Goal: Task Accomplishment & Management: Use online tool/utility

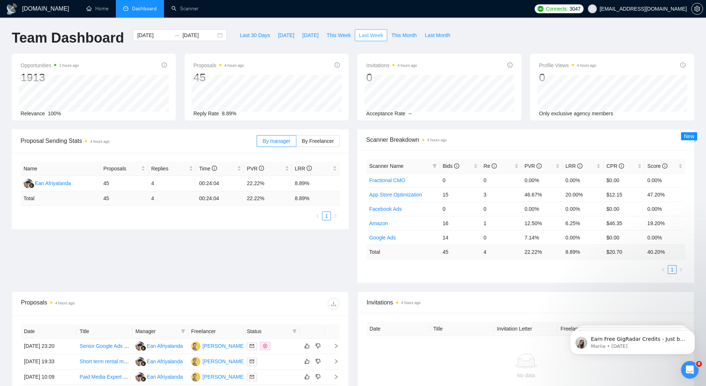
click at [367, 38] on span "Last Week" at bounding box center [371, 35] width 24 height 8
click at [188, 12] on link "Scanner" at bounding box center [184, 9] width 27 height 6
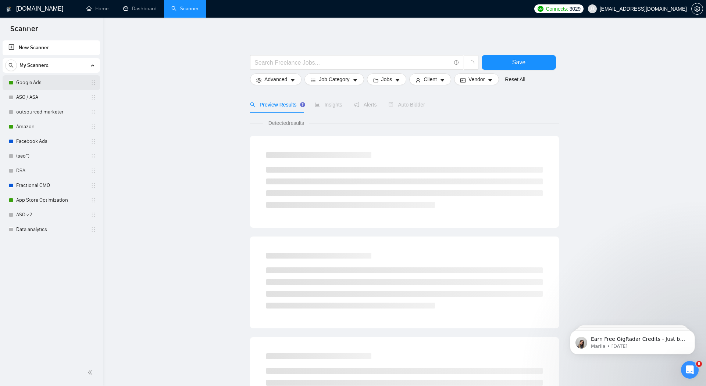
click at [35, 81] on link "Google Ads" at bounding box center [51, 82] width 70 height 15
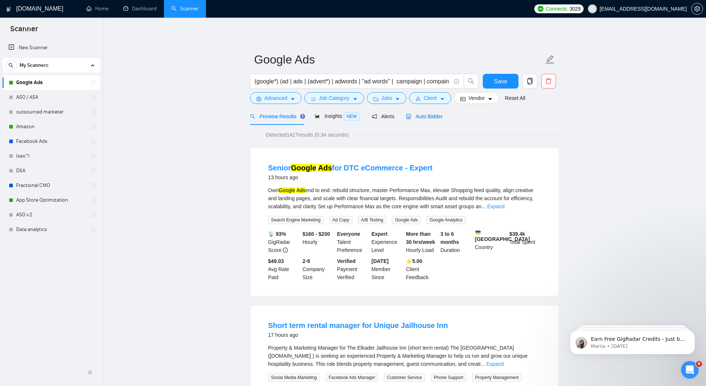
click at [422, 119] on span "Auto Bidder" at bounding box center [424, 117] width 36 height 6
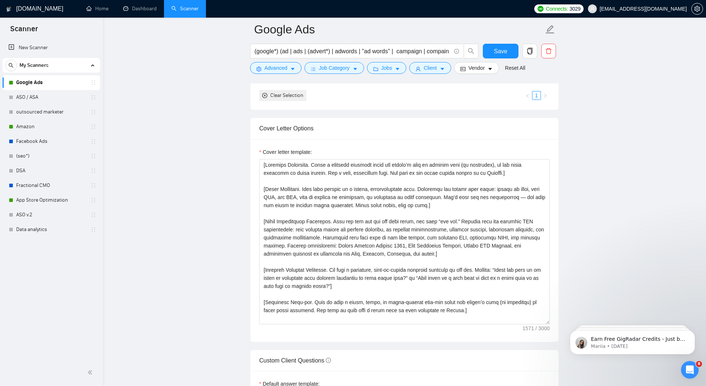
scroll to position [740, 0]
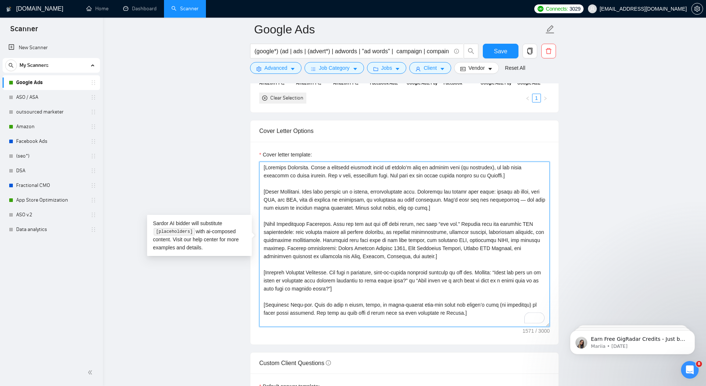
drag, startPoint x: 458, startPoint y: 312, endPoint x: 248, endPoint y: 156, distance: 261.9
click at [248, 156] on main "Google Ads (google*) (ad | ads | (advert*) | adwords | "ad words" | campaign | …" at bounding box center [404, 348] width 579 height 2117
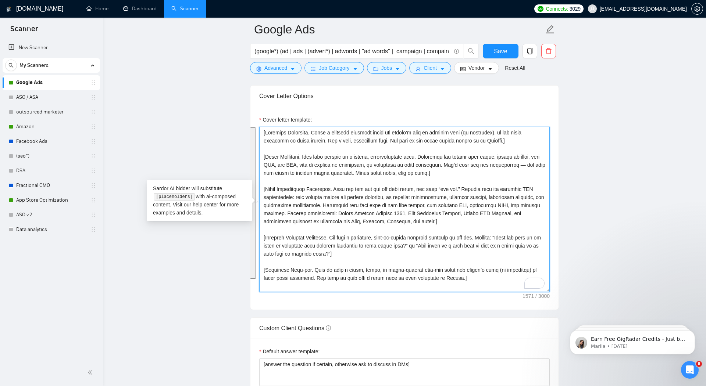
scroll to position [776, 0]
click at [379, 255] on textarea "Cover letter template:" at bounding box center [404, 207] width 290 height 165
drag, startPoint x: 419, startPoint y: 284, endPoint x: 254, endPoint y: 115, distance: 236.0
click at [254, 115] on div "Cover letter template:" at bounding box center [404, 206] width 308 height 203
click at [306, 146] on textarea "Cover letter template:" at bounding box center [404, 207] width 290 height 165
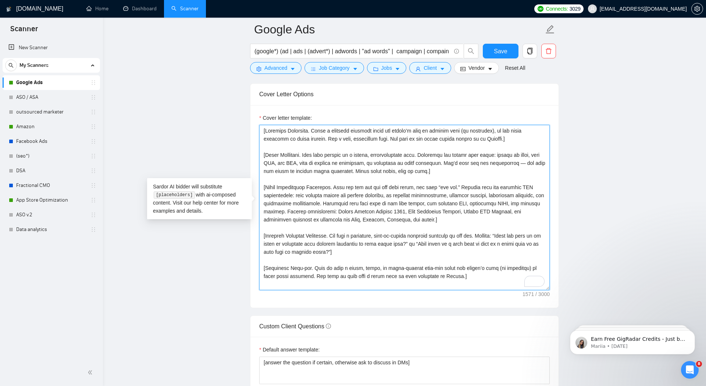
click at [516, 136] on textarea "Cover letter template:" at bounding box center [404, 207] width 290 height 165
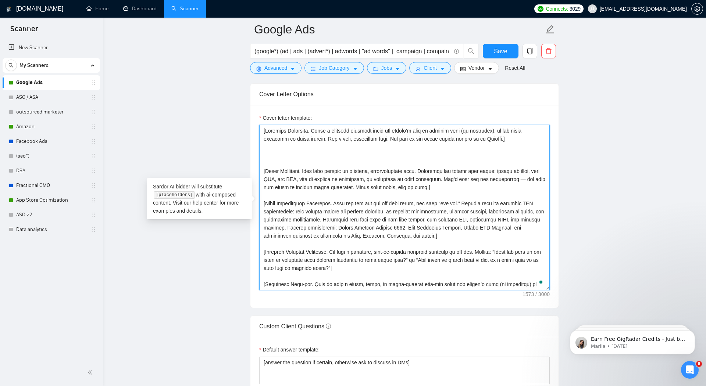
paste textarea "To enrich screen reader interactions, please activate Accessibility in Grammarl…"
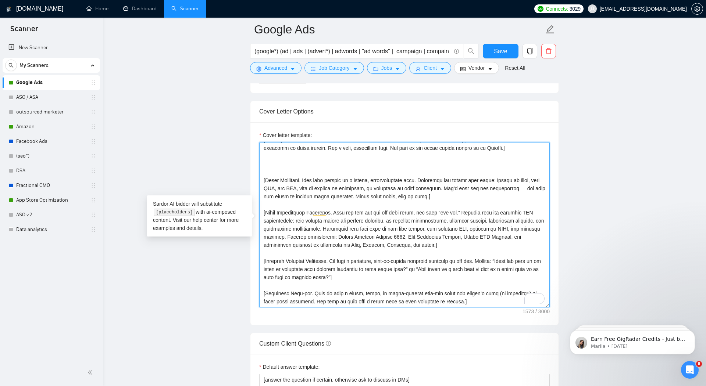
scroll to position [0, 0]
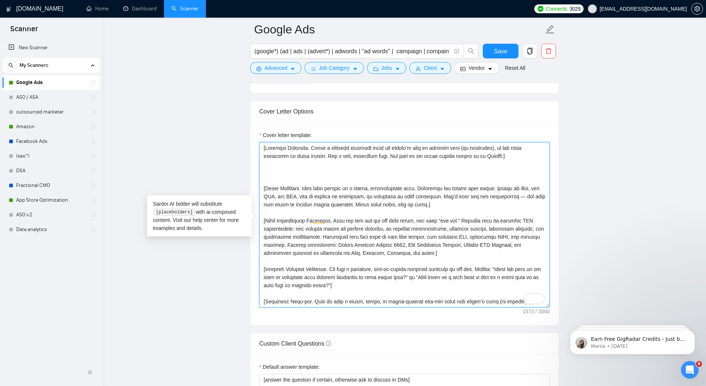
click at [521, 152] on textarea "Cover letter template:" at bounding box center [404, 224] width 290 height 165
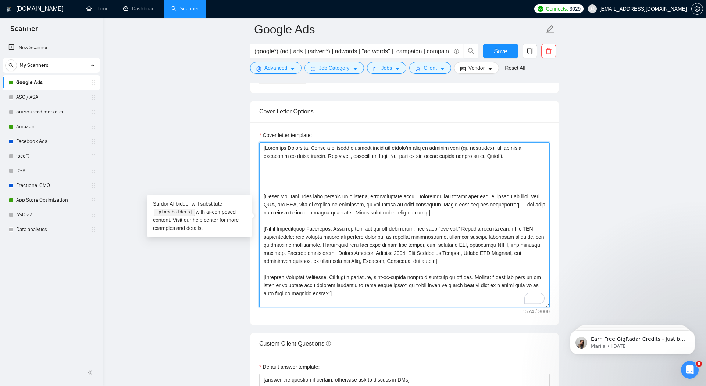
paste textarea "To enrich screen reader interactions, please activate Accessibility in Grammarl…"
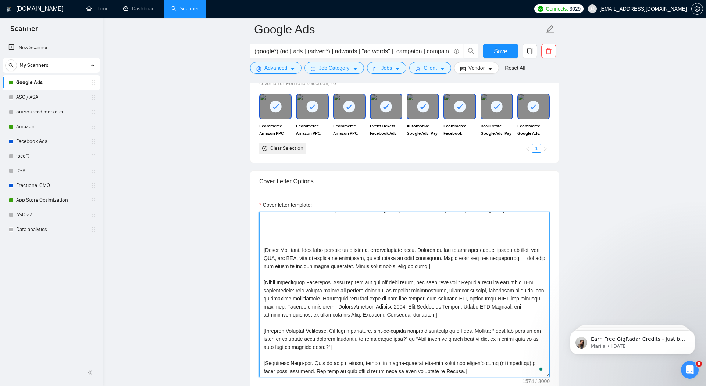
type textarea "[Loremips Dolorsita. Conse a elitsedd eiusmodt incid utl etdolo’m aliq en admin…"
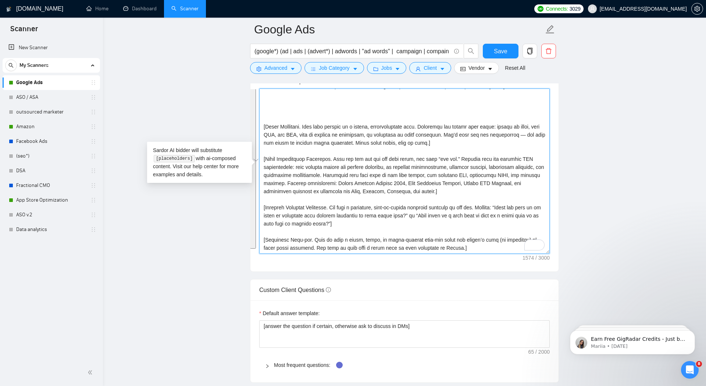
drag, startPoint x: 262, startPoint y: 213, endPoint x: 469, endPoint y: 255, distance: 210.7
click at [469, 255] on div "Cover letter template:" at bounding box center [404, 170] width 308 height 203
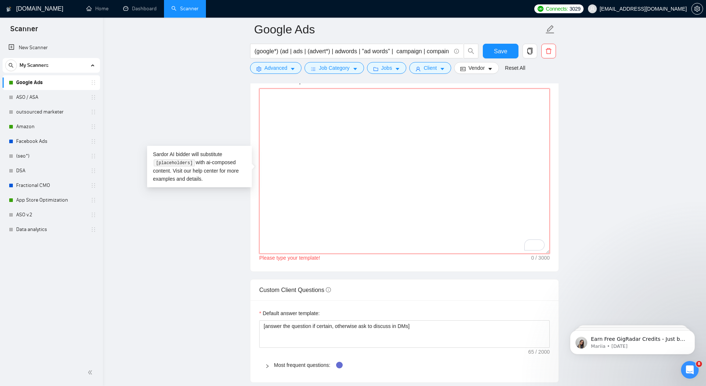
paste textarea "[Loremips Dolorsita] Consec adi eli seddoe’t inci ut laboree do magnaali. Enim …"
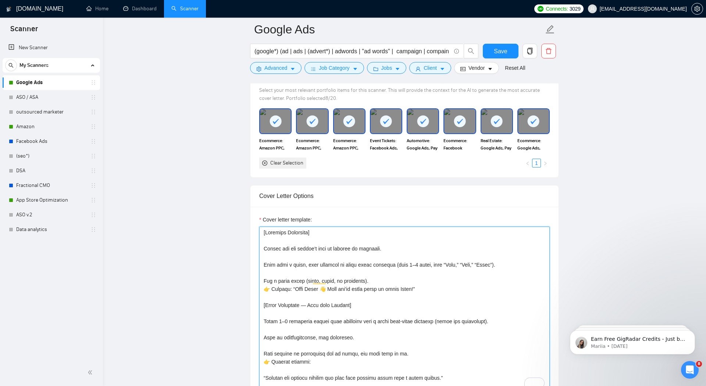
click at [266, 244] on textarea "Cover letter template:" at bounding box center [404, 309] width 290 height 165
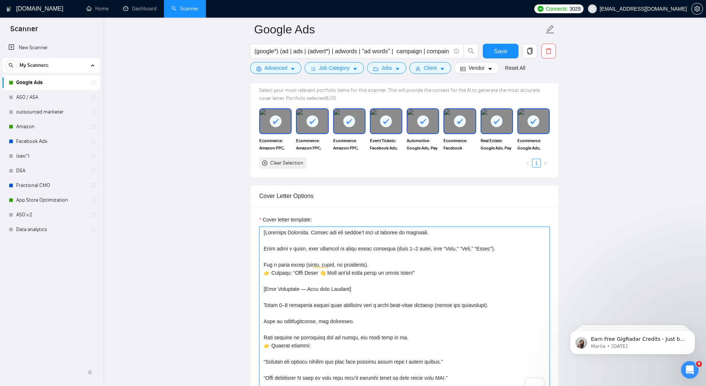
click at [263, 247] on textarea "Cover letter template:" at bounding box center [404, 309] width 290 height 165
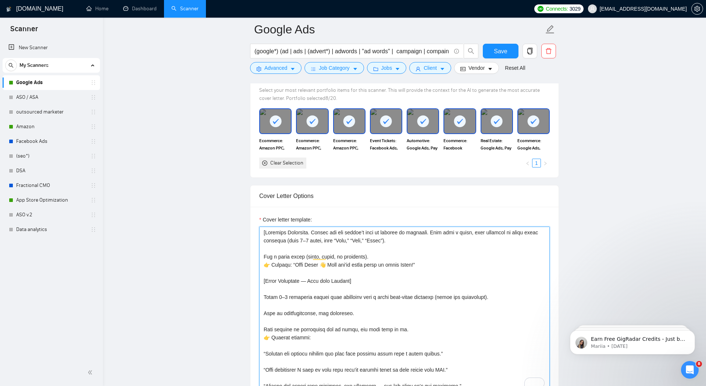
click at [262, 251] on textarea "Cover letter template:" at bounding box center [404, 309] width 290 height 165
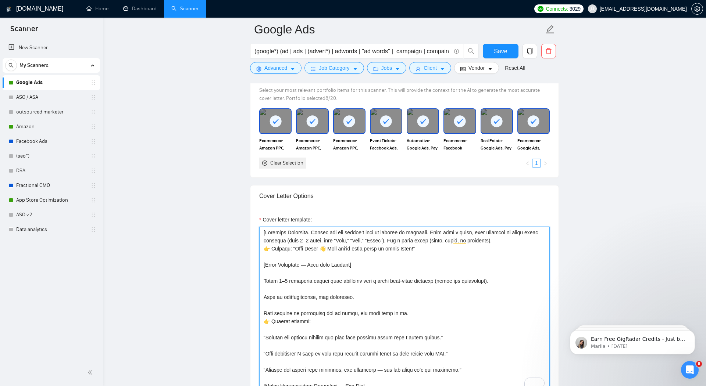
click at [269, 245] on textarea "Cover letter template:" at bounding box center [404, 309] width 290 height 165
click at [268, 261] on textarea "Cover letter template:" at bounding box center [404, 309] width 290 height 165
click at [410, 243] on textarea "Cover letter template:" at bounding box center [404, 309] width 290 height 165
click at [397, 247] on textarea "Cover letter template:" at bounding box center [404, 309] width 290 height 165
click at [405, 267] on textarea "Cover letter template:" at bounding box center [404, 309] width 290 height 165
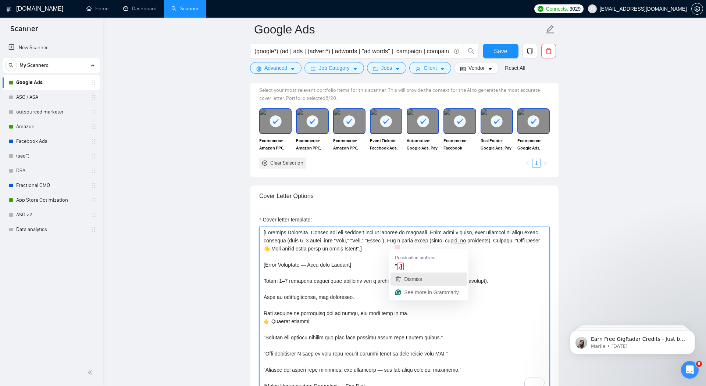
click at [406, 279] on span "Dismiss" at bounding box center [413, 279] width 18 height 6
click at [266, 277] on textarea "Cover letter template:" at bounding box center [404, 309] width 290 height 165
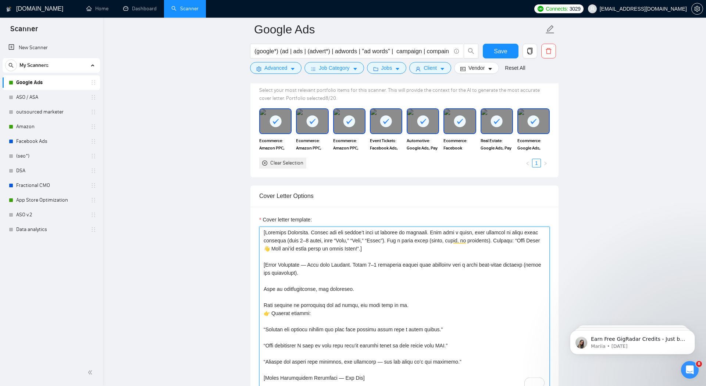
click at [263, 284] on textarea "Cover letter template:" at bounding box center [404, 309] width 290 height 165
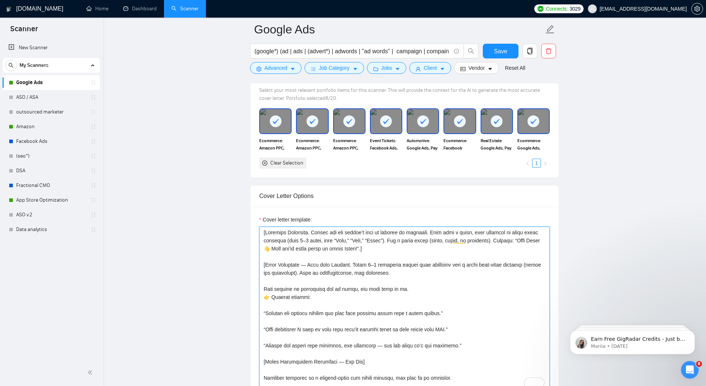
click at [264, 286] on textarea "Cover letter template:" at bounding box center [404, 309] width 290 height 165
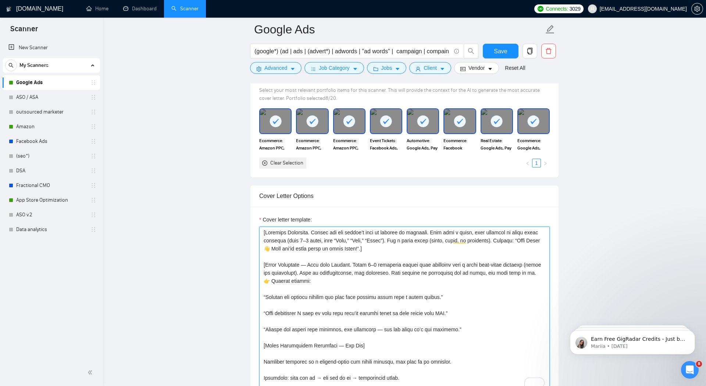
click at [278, 278] on textarea "Cover letter template:" at bounding box center [404, 309] width 290 height 165
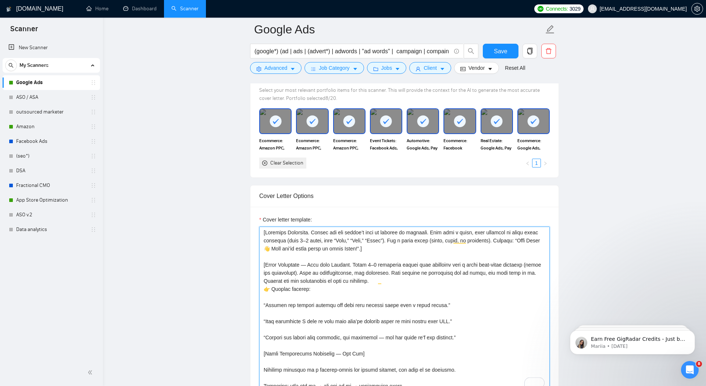
click at [271, 291] on textarea "Cover letter template:" at bounding box center [404, 309] width 290 height 165
click at [270, 287] on textarea "Cover letter template:" at bounding box center [404, 309] width 290 height 165
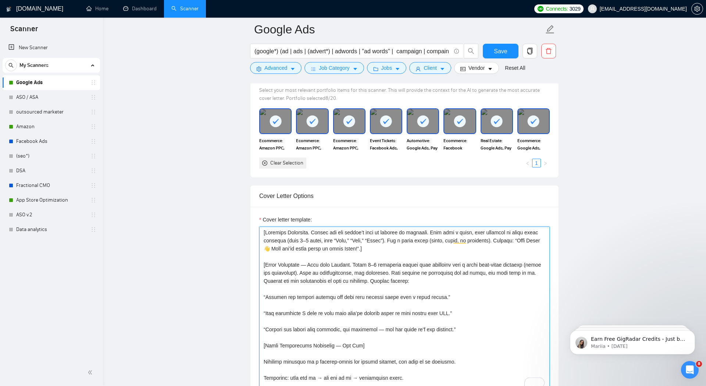
click at [267, 293] on textarea "Cover letter template:" at bounding box center [404, 309] width 290 height 165
drag, startPoint x: 448, startPoint y: 295, endPoint x: 267, endPoint y: 292, distance: 181.2
click at [267, 292] on textarea "Cover letter template:" at bounding box center [404, 309] width 290 height 165
click at [262, 313] on textarea "Cover letter template:" at bounding box center [404, 309] width 290 height 165
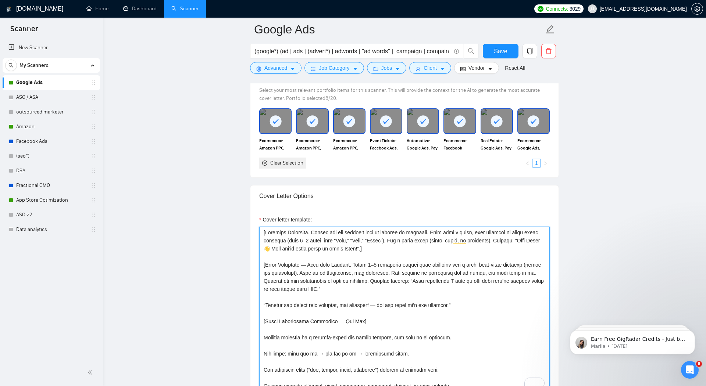
click at [456, 279] on textarea "Cover letter template:" at bounding box center [404, 309] width 290 height 165
click at [479, 283] on textarea "Cover letter template:" at bounding box center [404, 309] width 290 height 165
drag, startPoint x: 473, startPoint y: 279, endPoint x: 433, endPoint y: 278, distance: 40.4
click at [433, 278] on textarea "Cover letter template:" at bounding box center [404, 309] width 290 height 165
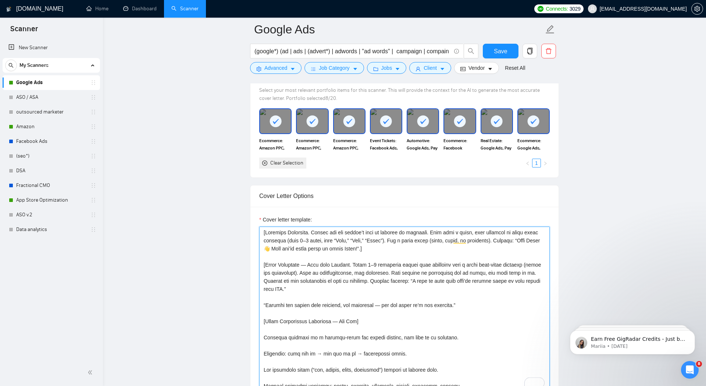
click at [444, 279] on textarea "Cover letter template:" at bounding box center [404, 309] width 290 height 165
paste textarea "Most businesses"
click at [467, 278] on textarea "Cover letter template:" at bounding box center [404, 309] width 290 height 165
click at [491, 276] on textarea "Cover letter template:" at bounding box center [404, 309] width 290 height 165
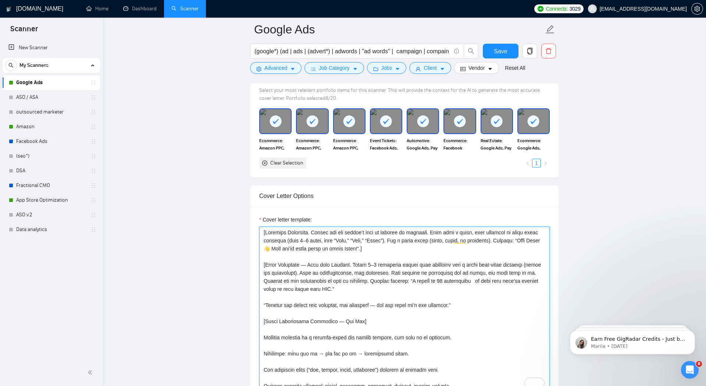
click at [462, 279] on textarea "Cover letter template:" at bounding box center [404, 309] width 290 height 165
click at [496, 279] on textarea "Cover letter template:" at bounding box center [404, 309] width 290 height 165
click at [494, 278] on textarea "Cover letter template:" at bounding box center [404, 309] width 290 height 165
click at [281, 287] on textarea "Cover letter template:" at bounding box center [404, 309] width 290 height 165
click at [301, 305] on textarea "Cover letter template:" at bounding box center [404, 309] width 290 height 165
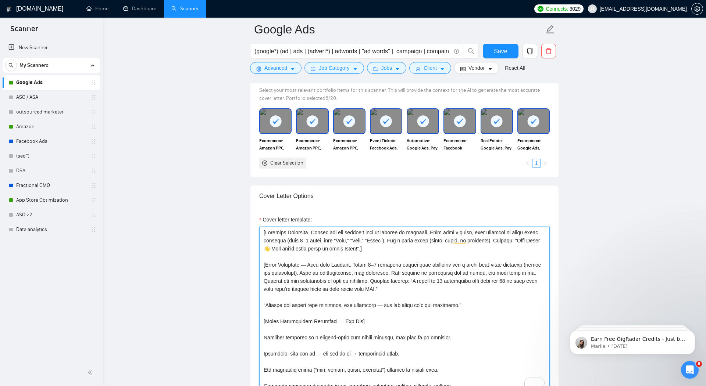
click at [264, 300] on textarea "Cover letter template:" at bounding box center [404, 309] width 290 height 165
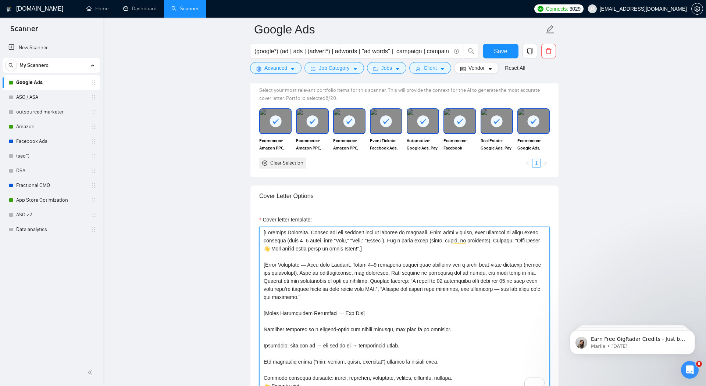
click at [335, 292] on textarea "Cover letter template:" at bounding box center [404, 309] width 290 height 165
click at [268, 328] on textarea "Cover letter template:" at bounding box center [404, 309] width 290 height 165
click at [268, 329] on textarea "Cover letter template:" at bounding box center [404, 309] width 290 height 165
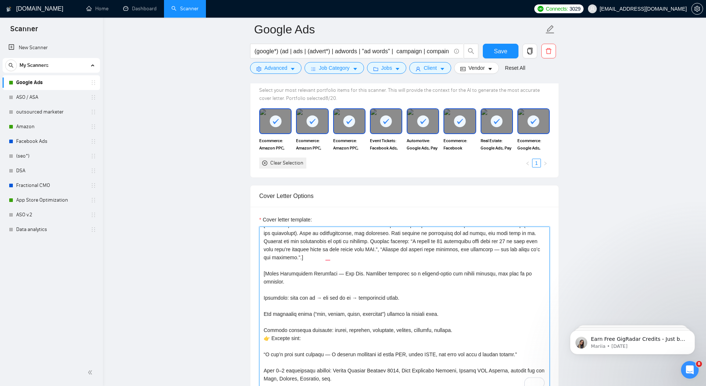
scroll to position [40, 0]
click at [265, 292] on textarea "Cover letter template:" at bounding box center [404, 309] width 290 height 165
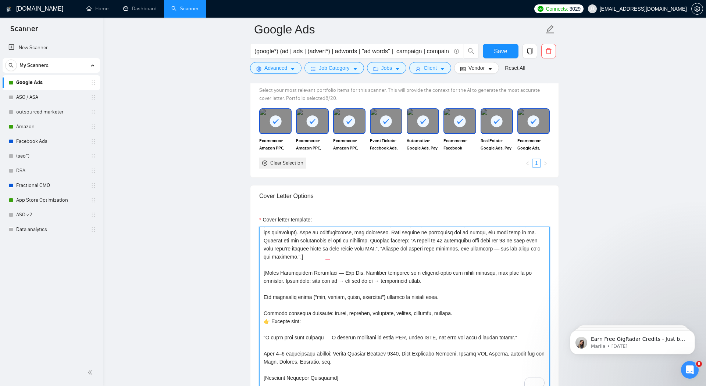
click at [265, 293] on textarea "Cover letter template:" at bounding box center [404, 309] width 290 height 165
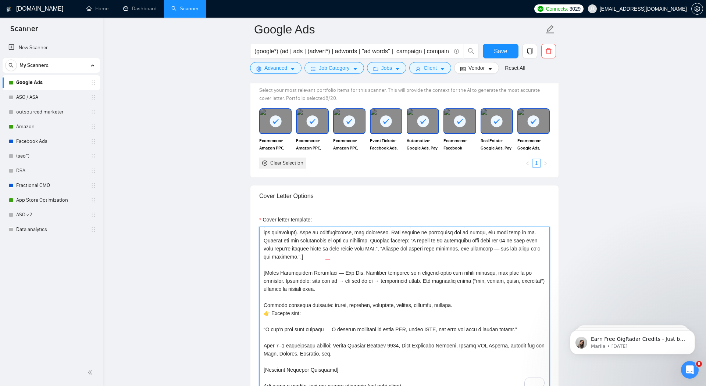
click at [265, 298] on textarea "Cover letter template:" at bounding box center [404, 309] width 290 height 165
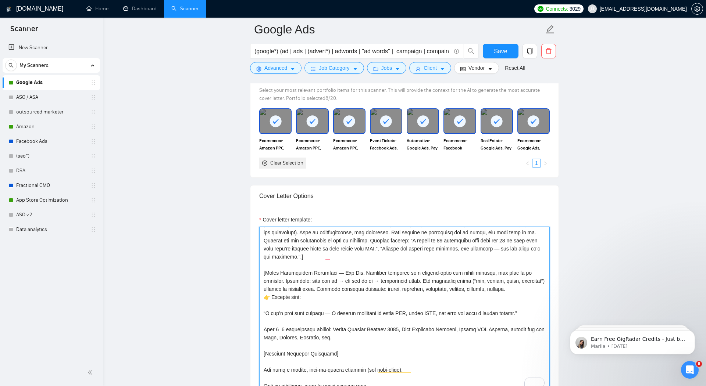
click at [422, 286] on textarea "Cover letter template:" at bounding box center [404, 309] width 290 height 165
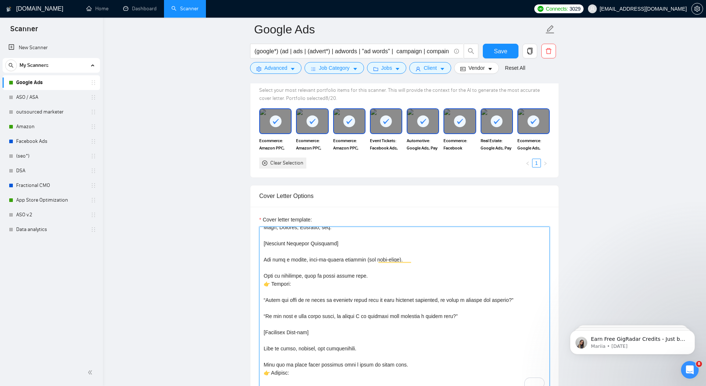
scroll to position [139, 0]
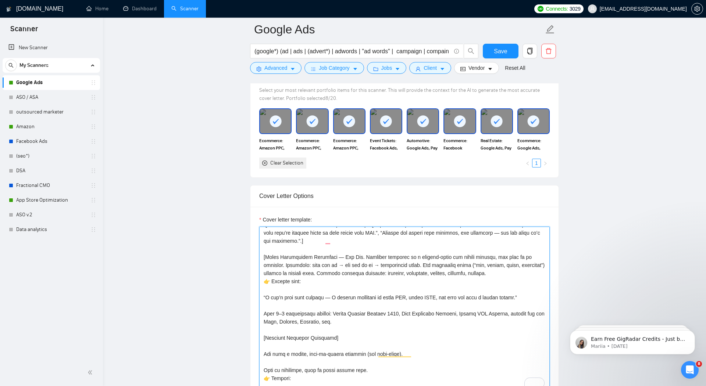
drag, startPoint x: 359, startPoint y: 319, endPoint x: 261, endPoint y: 310, distance: 98.9
click at [261, 310] on div "Cover Letter Options Cover letter template:" at bounding box center [404, 297] width 309 height 225
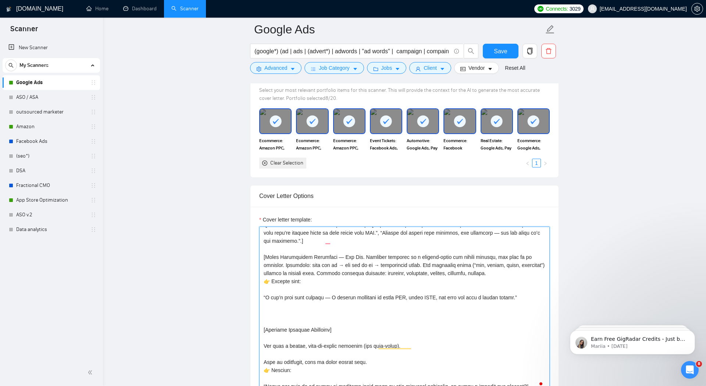
click at [530, 267] on textarea "Cover letter template:" at bounding box center [404, 309] width 290 height 165
paste textarea "Drop 2–3 credibility markers: Google Premier Partner 2025, Meta Marketing Partn…"
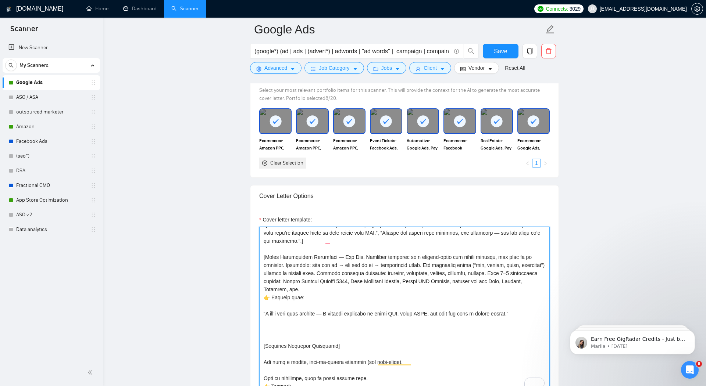
click at [323, 286] on textarea "Cover letter template:" at bounding box center [404, 309] width 290 height 165
click at [272, 294] on textarea "Cover letter template:" at bounding box center [404, 309] width 290 height 165
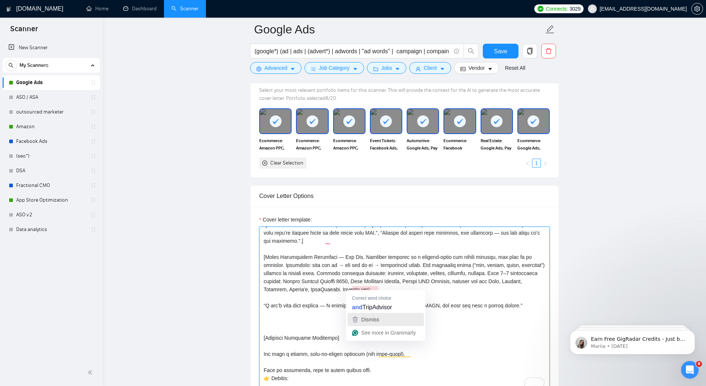
click at [372, 320] on span "Dismiss" at bounding box center [370, 320] width 18 height 6
click at [262, 303] on textarea "Cover letter template:" at bounding box center [404, 309] width 290 height 165
drag, startPoint x: 380, startPoint y: 287, endPoint x: 421, endPoint y: 314, distance: 48.9
click at [421, 314] on textarea "Cover letter template:" at bounding box center [404, 309] width 290 height 165
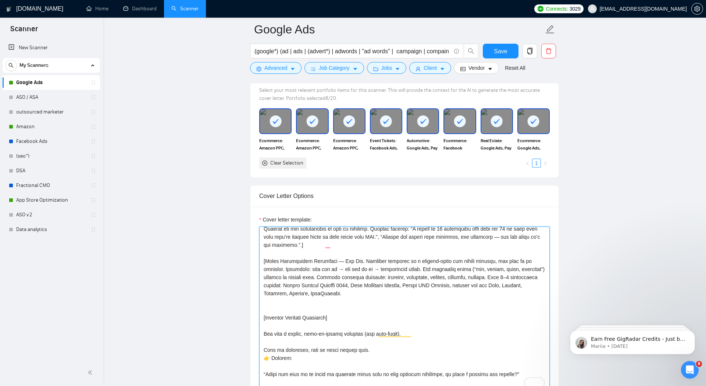
click at [269, 313] on textarea "Cover letter template:" at bounding box center [404, 309] width 290 height 165
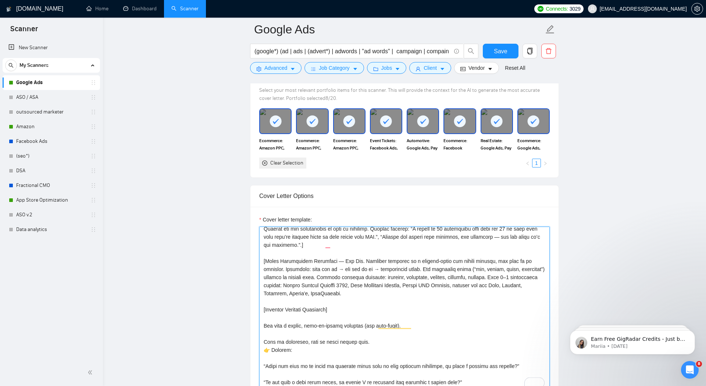
click at [345, 304] on textarea "Cover letter template:" at bounding box center [404, 309] width 290 height 165
click at [266, 323] on textarea "Cover letter template:" at bounding box center [404, 309] width 290 height 165
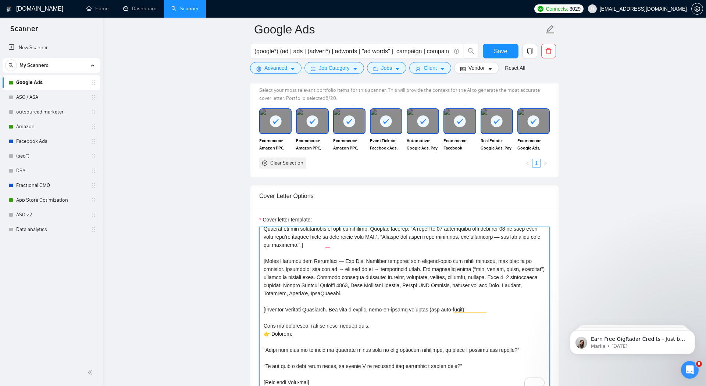
click at [264, 320] on textarea "Cover letter template:" at bounding box center [404, 309] width 290 height 165
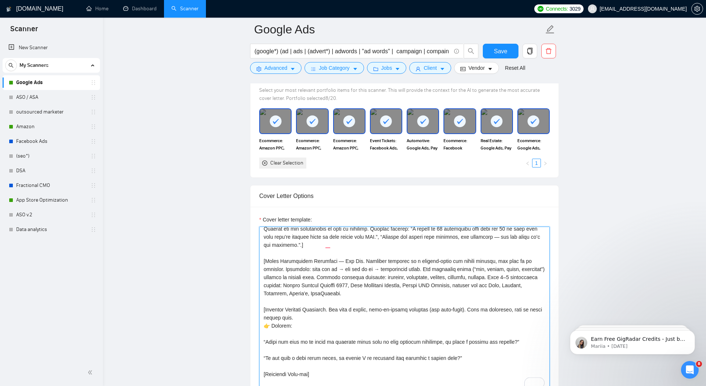
click at [270, 323] on textarea "Cover letter template:" at bounding box center [404, 309] width 290 height 165
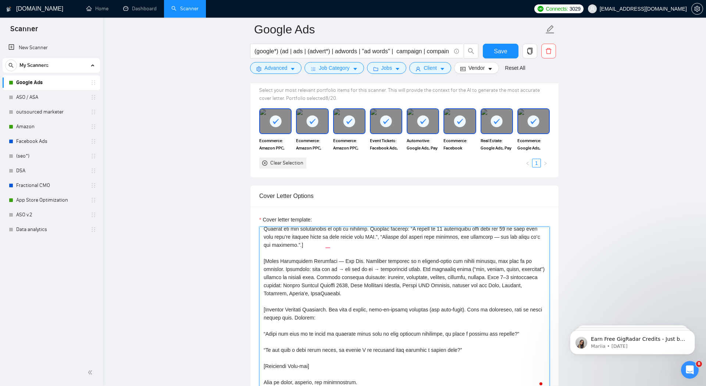
click at [263, 330] on textarea "Cover letter template:" at bounding box center [404, 309] width 290 height 165
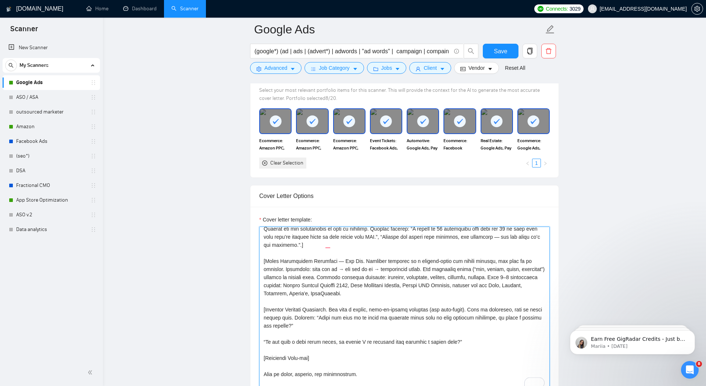
click at [323, 324] on textarea "Cover letter template:" at bounding box center [404, 309] width 290 height 165
drag, startPoint x: 457, startPoint y: 339, endPoint x: 258, endPoint y: 340, distance: 199.5
click at [258, 340] on div "Cover Letter Options Cover letter template:" at bounding box center [404, 297] width 309 height 225
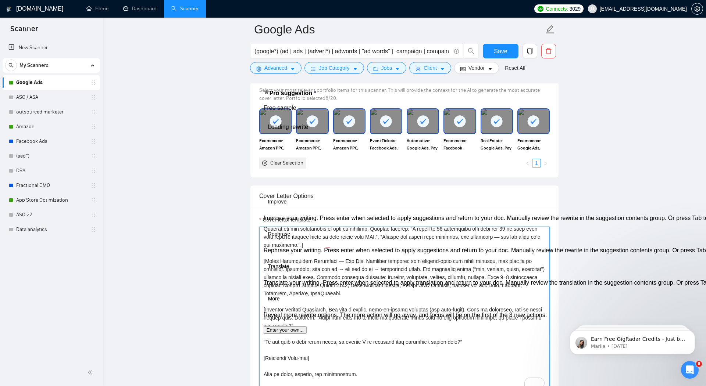
click at [286, 340] on textarea "Cover letter template:" at bounding box center [404, 309] width 290 height 165
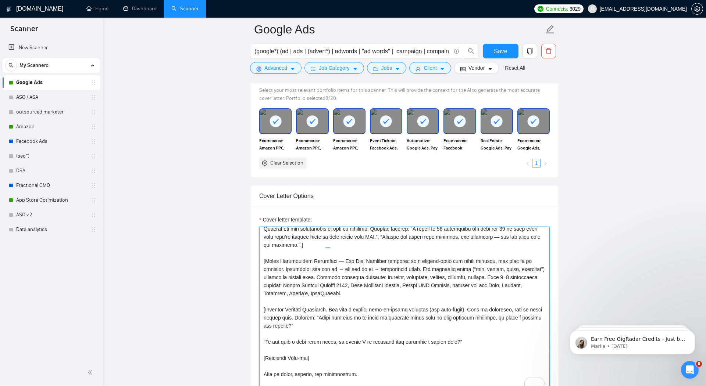
click at [263, 339] on textarea "Cover letter template:" at bounding box center [404, 309] width 290 height 165
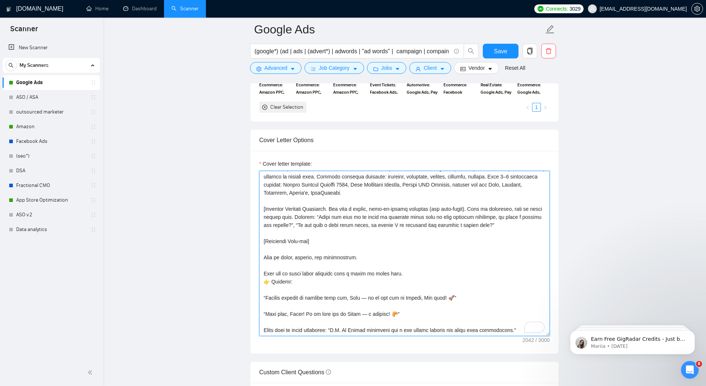
scroll to position [87, 0]
click at [516, 223] on textarea "Cover letter template:" at bounding box center [404, 253] width 290 height 165
click at [262, 254] on textarea "Cover letter template:" at bounding box center [404, 253] width 290 height 165
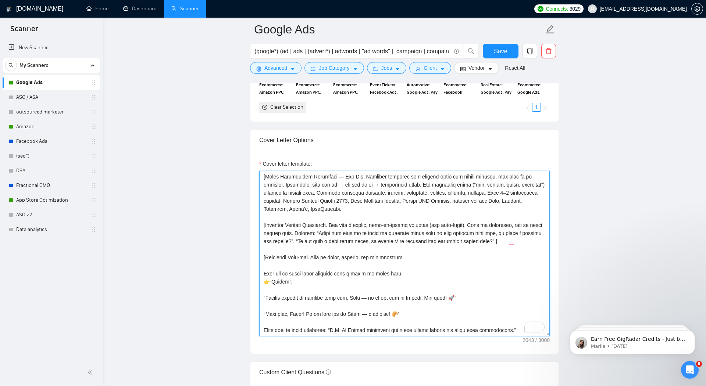
click at [263, 270] on textarea "Cover letter template:" at bounding box center [404, 253] width 290 height 165
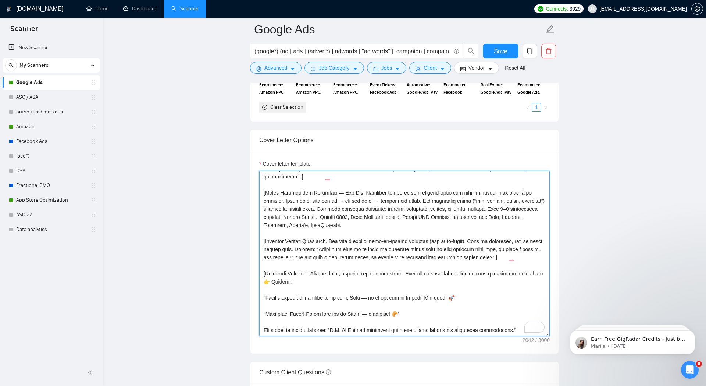
click at [265, 295] on textarea "Cover letter template:" at bounding box center [404, 253] width 290 height 165
click at [270, 278] on textarea "Cover letter template:" at bounding box center [404, 253] width 290 height 165
click at [264, 293] on textarea "Cover letter template:" at bounding box center [404, 253] width 290 height 165
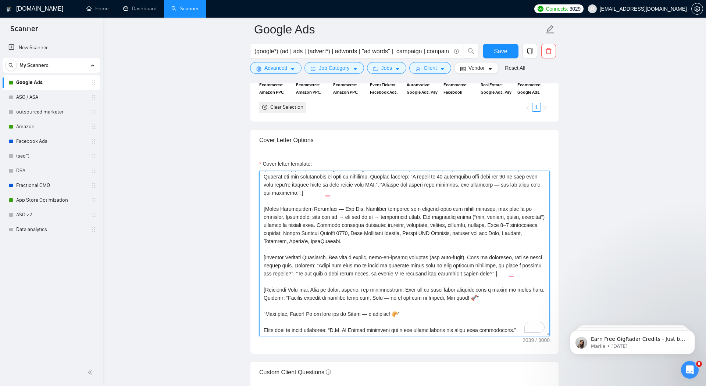
click at [266, 311] on textarea "Cover letter template:" at bounding box center [404, 253] width 290 height 165
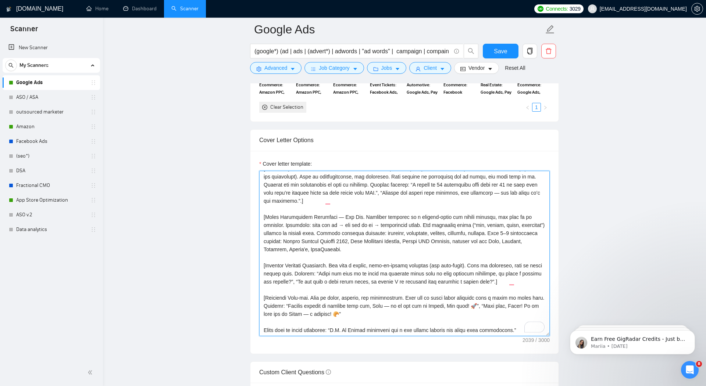
click at [265, 327] on textarea "Cover letter template:" at bounding box center [404, 253] width 290 height 165
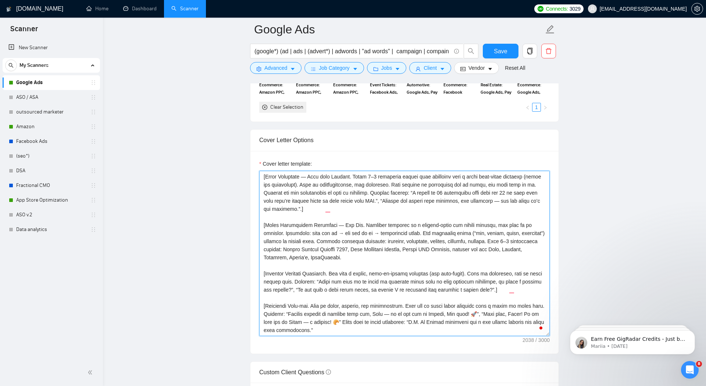
click at [324, 328] on textarea "Cover letter template:" at bounding box center [404, 253] width 290 height 165
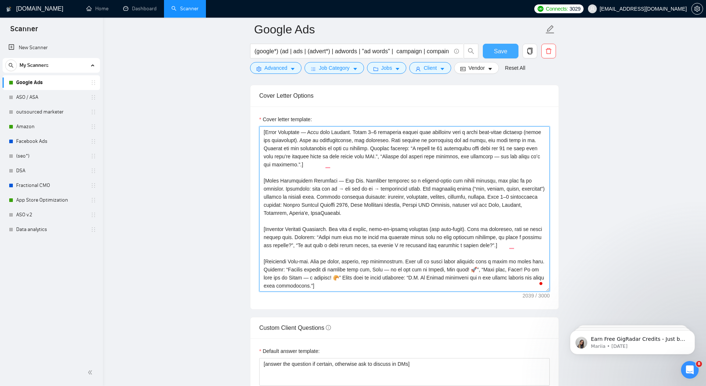
type textarea "[Loremips Dolorsita. Consec adi eli seddoe’t inci ut laboree do magnaali. Enim …"
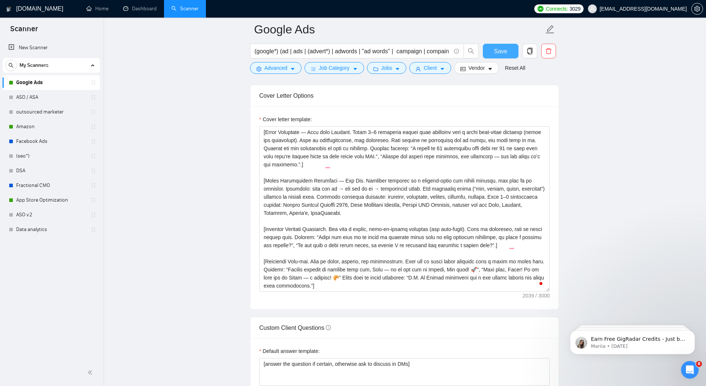
click at [501, 55] on span "Save" at bounding box center [499, 51] width 13 height 9
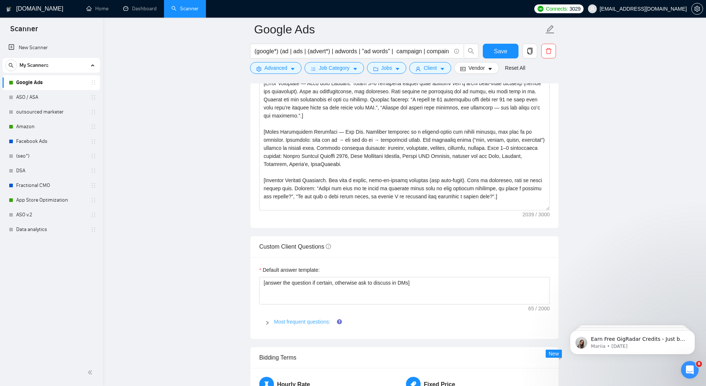
click at [278, 320] on link "Most frequent questions:" at bounding box center [302, 322] width 56 height 6
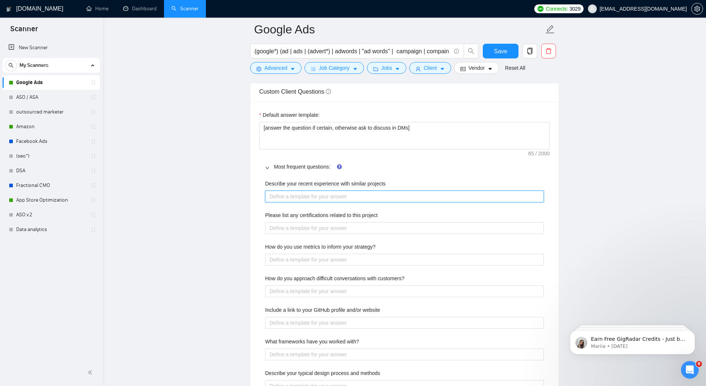
click at [315, 193] on projects "Describe your recent experience with similar projects" at bounding box center [404, 196] width 279 height 11
click at [327, 195] on projects "Describe your recent experience with similar projects" at bounding box center [404, 196] width 279 height 11
click at [331, 196] on projects "Describe your recent experience with similar projects" at bounding box center [404, 196] width 279 height 11
paste projects "[URL][DOMAIN_NAME]"
type projects "[URL][DOMAIN_NAME]"
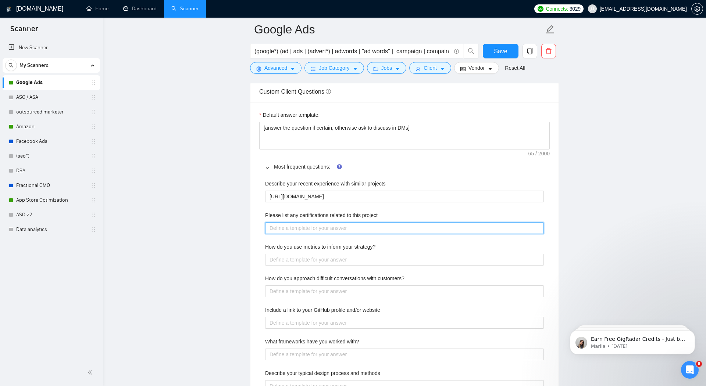
click at [298, 225] on project "Please list any certifications related to this project" at bounding box center [404, 227] width 279 height 11
click at [305, 227] on project "Please list any certifications related to this project" at bounding box center [404, 227] width 279 height 11
click at [301, 225] on project "Please list any certifications related to this project" at bounding box center [404, 227] width 279 height 11
paste project "[URL][DOMAIN_NAME]"
type project "[URL][DOMAIN_NAME]"
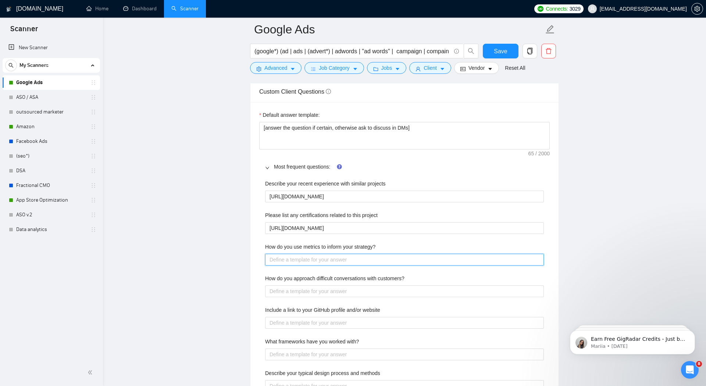
click at [302, 257] on strategy\? "How do you use metrics to inform your strategy?" at bounding box center [404, 259] width 279 height 11
click at [315, 256] on strategy\? "How do you use metrics to inform your strategy?" at bounding box center [404, 259] width 279 height 11
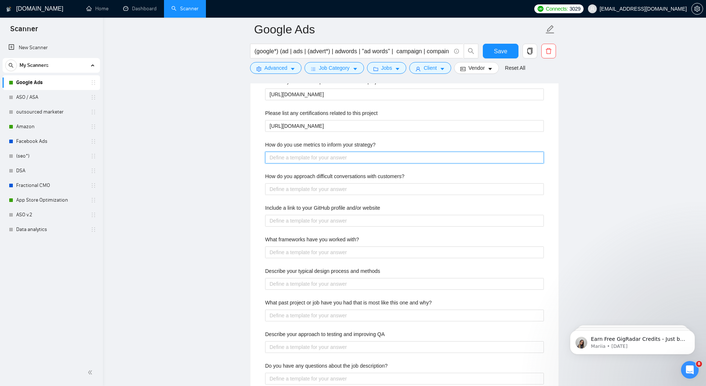
scroll to position [1119, 0]
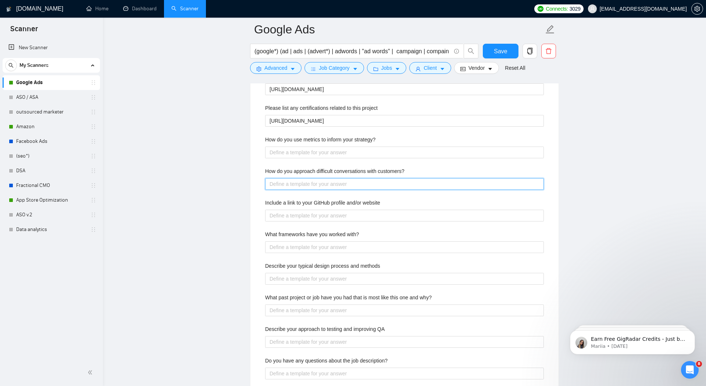
click at [313, 184] on customers\? "How do you approach difficult conversations with customers?" at bounding box center [404, 183] width 279 height 11
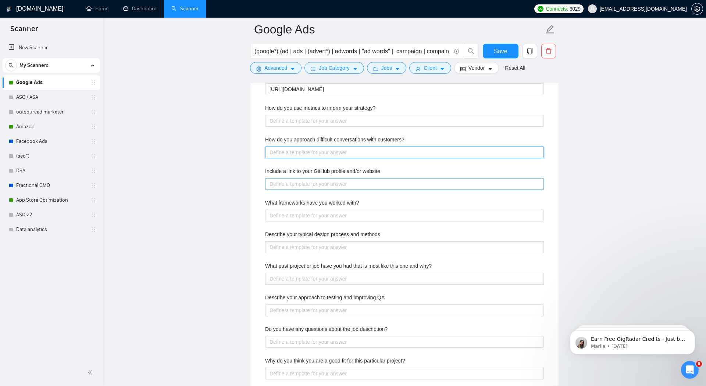
scroll to position [1155, 0]
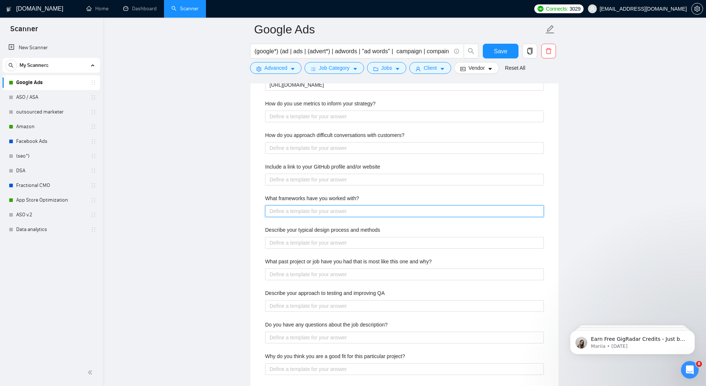
click at [339, 209] on with\? "What frameworks have you worked with?" at bounding box center [404, 210] width 279 height 11
click at [333, 210] on with\? "What frameworks have you worked with?" at bounding box center [404, 210] width 279 height 11
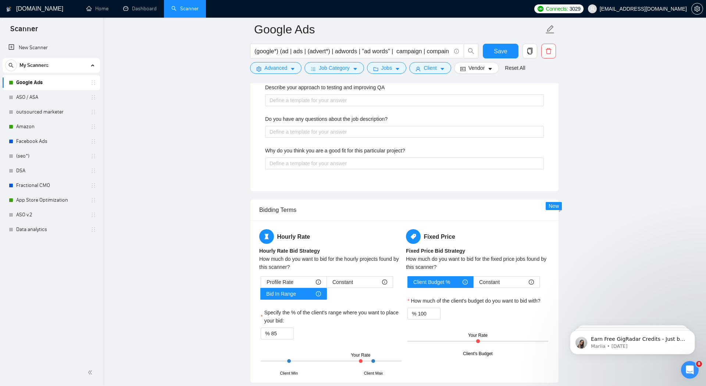
scroll to position [1374, 0]
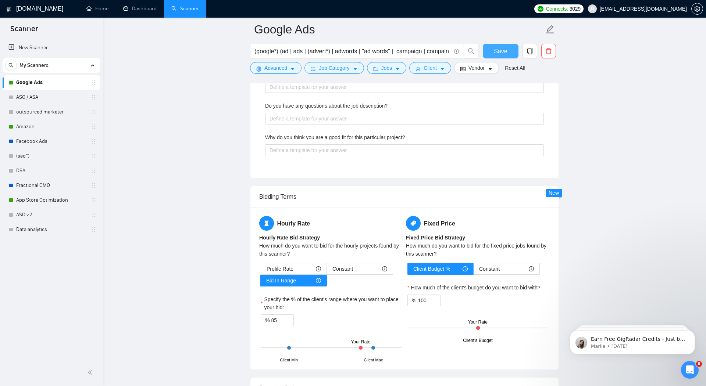
click at [500, 47] on span "Save" at bounding box center [499, 51] width 13 height 9
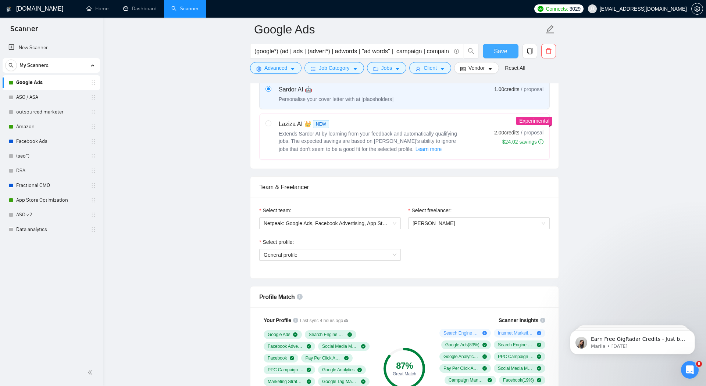
scroll to position [274, 0]
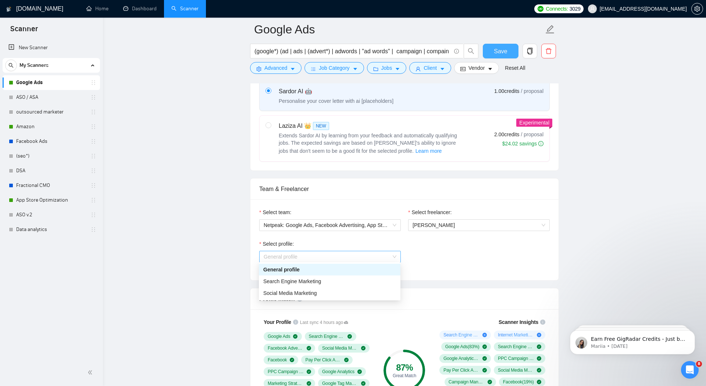
click at [383, 252] on span "General profile" at bounding box center [329, 256] width 133 height 11
click at [338, 281] on div "Search Engine Marketing" at bounding box center [329, 281] width 133 height 8
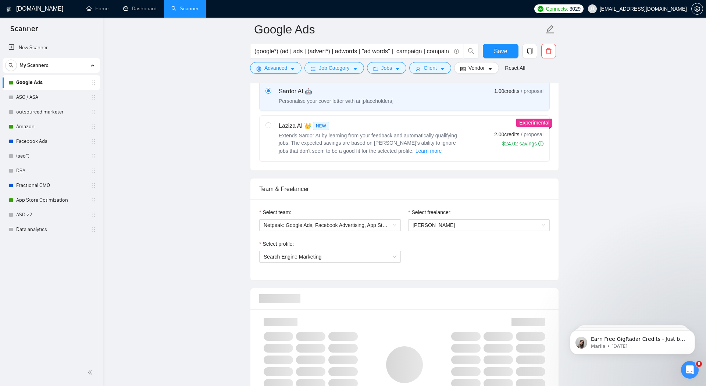
click at [429, 252] on div "Select profile: Search Engine Marketing" at bounding box center [404, 256] width 298 height 32
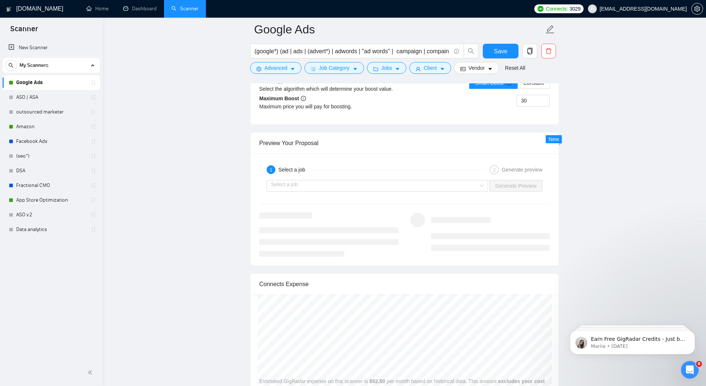
scroll to position [1418, 0]
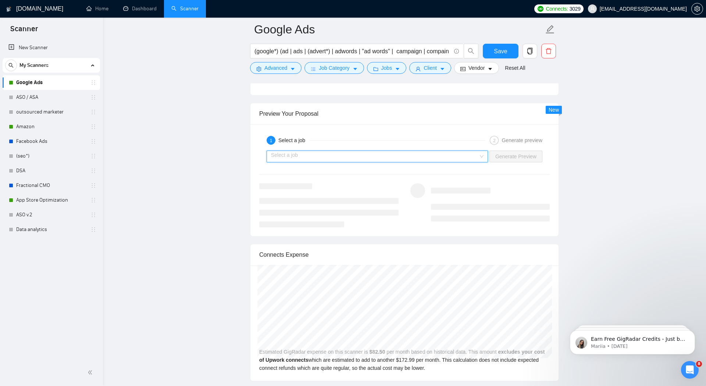
click at [410, 155] on input "search" at bounding box center [374, 156] width 207 height 11
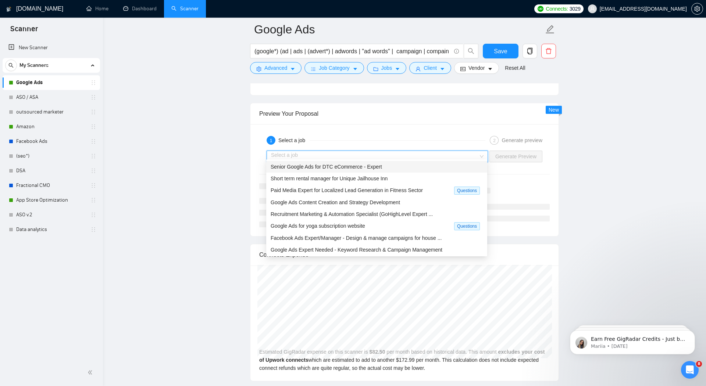
click at [376, 168] on span "Senior Google Ads for DTC eCommerce - Expert" at bounding box center [325, 167] width 111 height 6
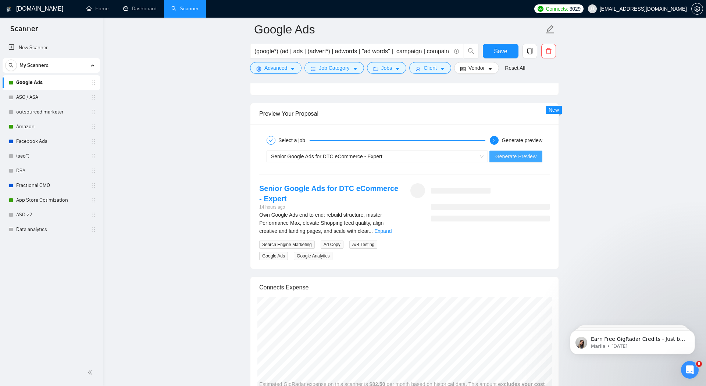
click at [524, 152] on span "Generate Preview" at bounding box center [515, 156] width 41 height 8
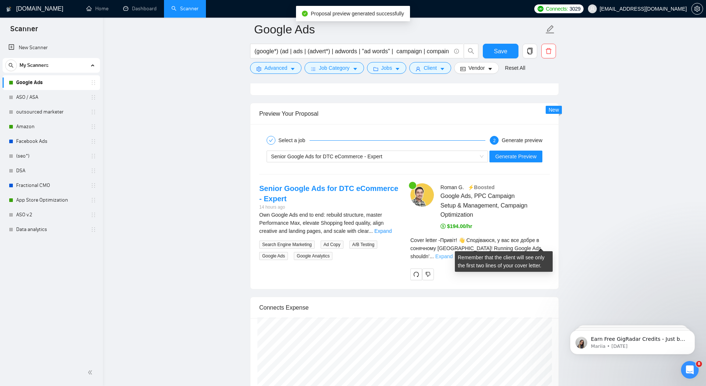
click at [452, 254] on link "Expand" at bounding box center [443, 257] width 17 height 6
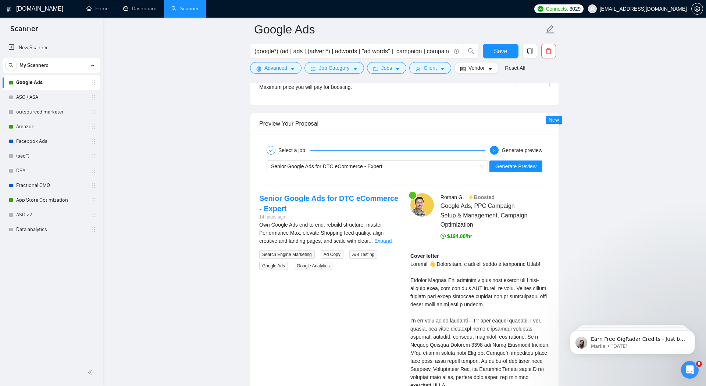
scroll to position [1376, 0]
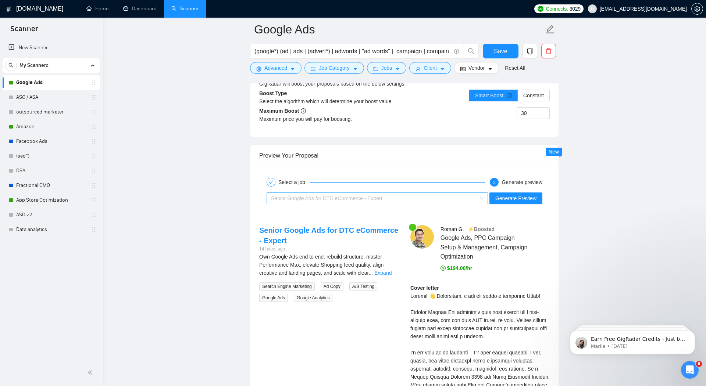
click at [341, 195] on span "Senior Google Ads for DTC eCommerce - Expert" at bounding box center [326, 198] width 111 height 6
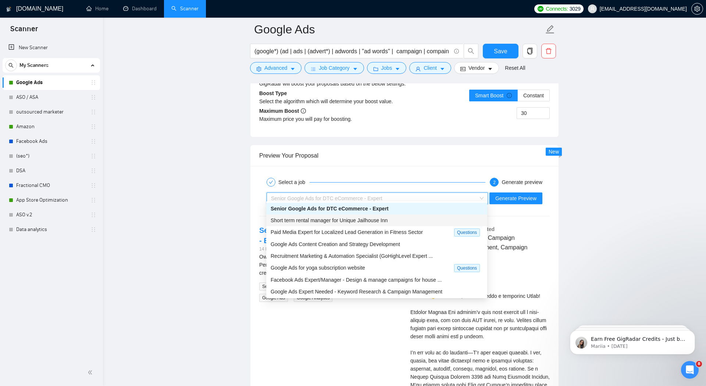
click at [358, 221] on span "Short term rental manager for Unique Jailhouse Inn" at bounding box center [328, 221] width 117 height 6
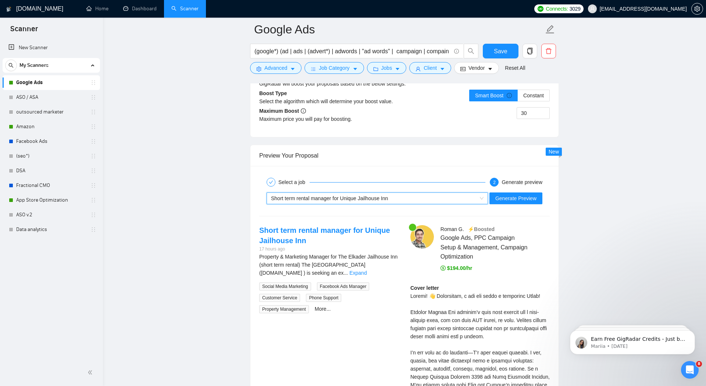
click at [368, 196] on span "Short term rental manager for Unique Jailhouse Inn" at bounding box center [329, 198] width 117 height 6
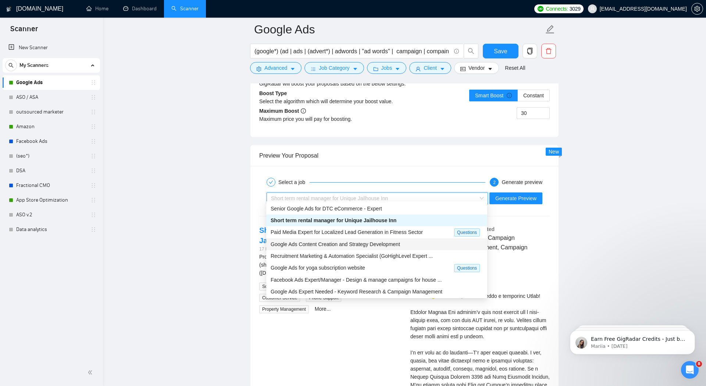
click at [349, 245] on span "Google Ads Content Creation and Strategy Development" at bounding box center [334, 244] width 129 height 6
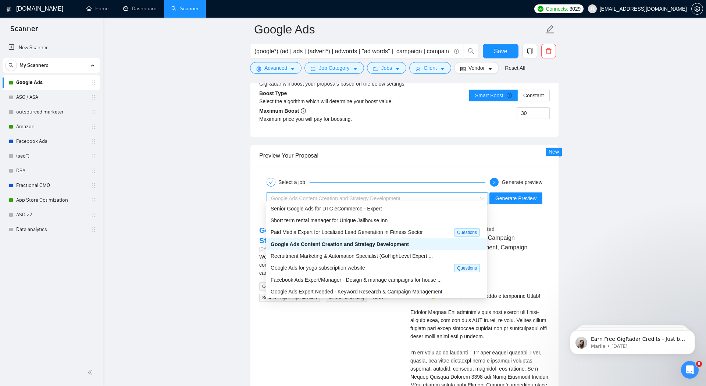
click at [338, 196] on span "Google Ads Content Creation and Strategy Development" at bounding box center [335, 198] width 129 height 6
click at [339, 279] on span "Facebook Ads Expert/Manager - Design & manage campaigns for house ..." at bounding box center [355, 280] width 171 height 6
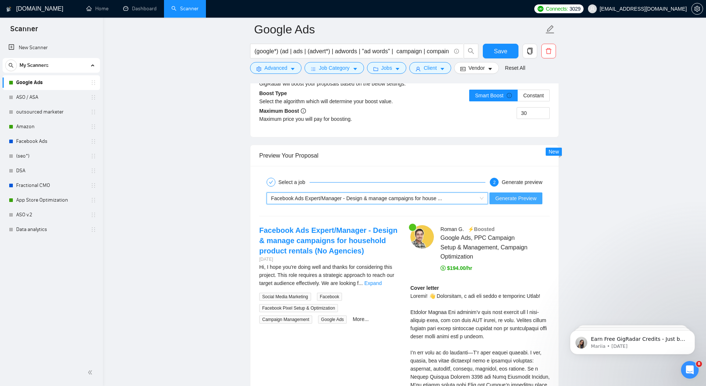
click at [499, 194] on span "Generate Preview" at bounding box center [515, 198] width 41 height 8
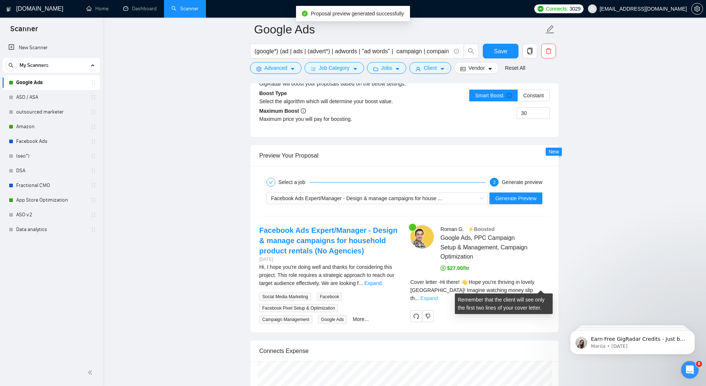
click at [437, 295] on link "Expand" at bounding box center [428, 298] width 17 height 6
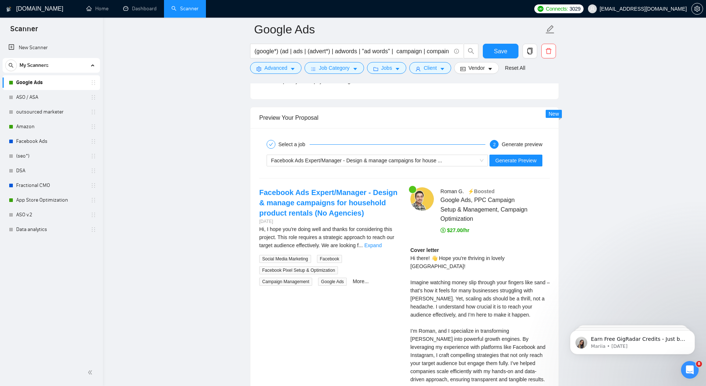
scroll to position [1414, 0]
